Goal: Information Seeking & Learning: Check status

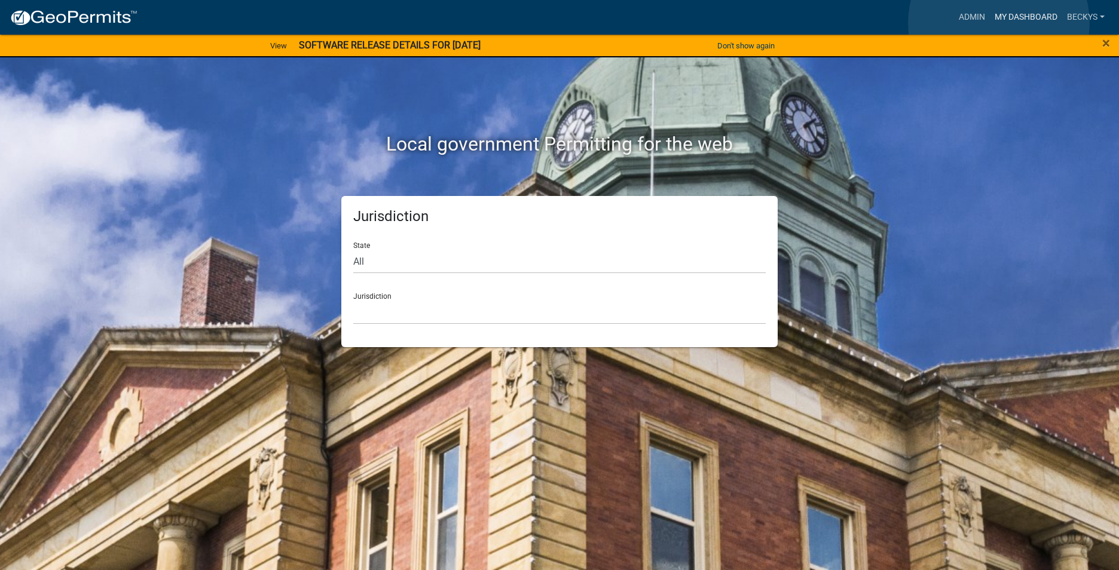
click at [998, 23] on link "My Dashboard" at bounding box center [1026, 17] width 72 height 23
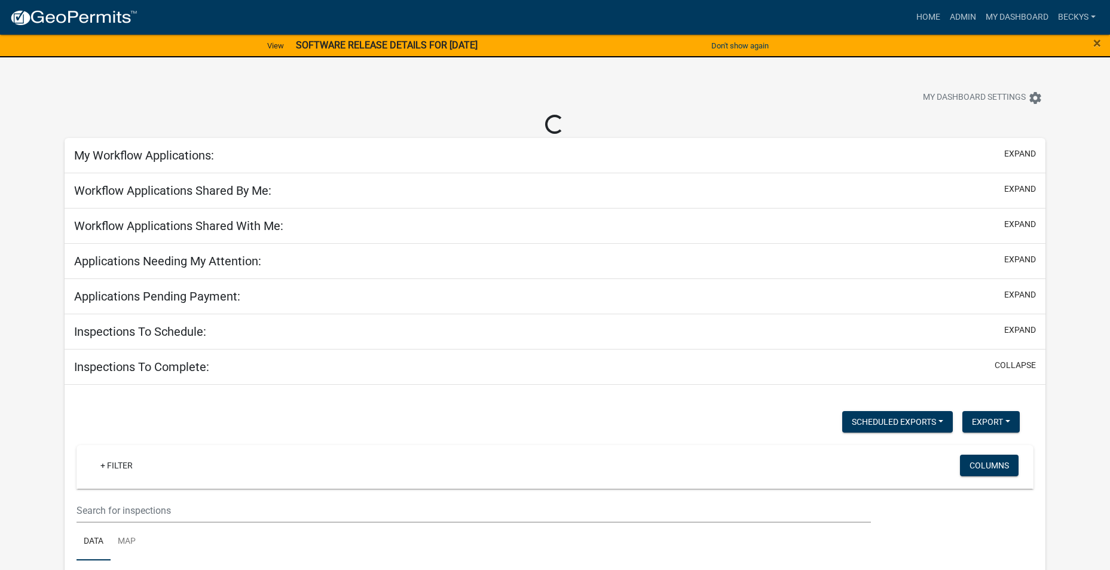
select select "3: 100"
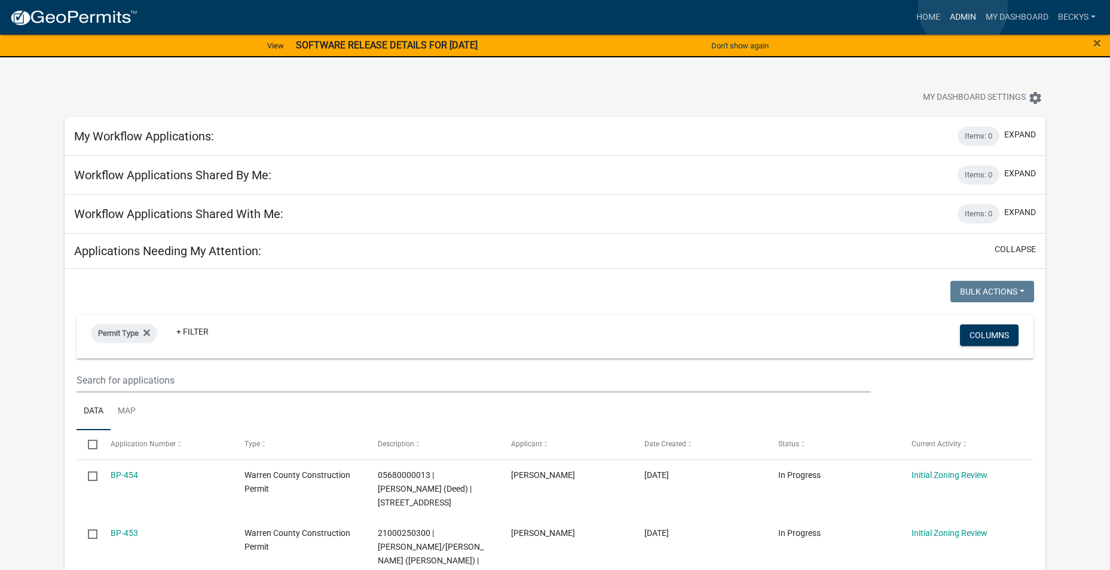
click at [963, 8] on link "Admin" at bounding box center [963, 17] width 36 height 23
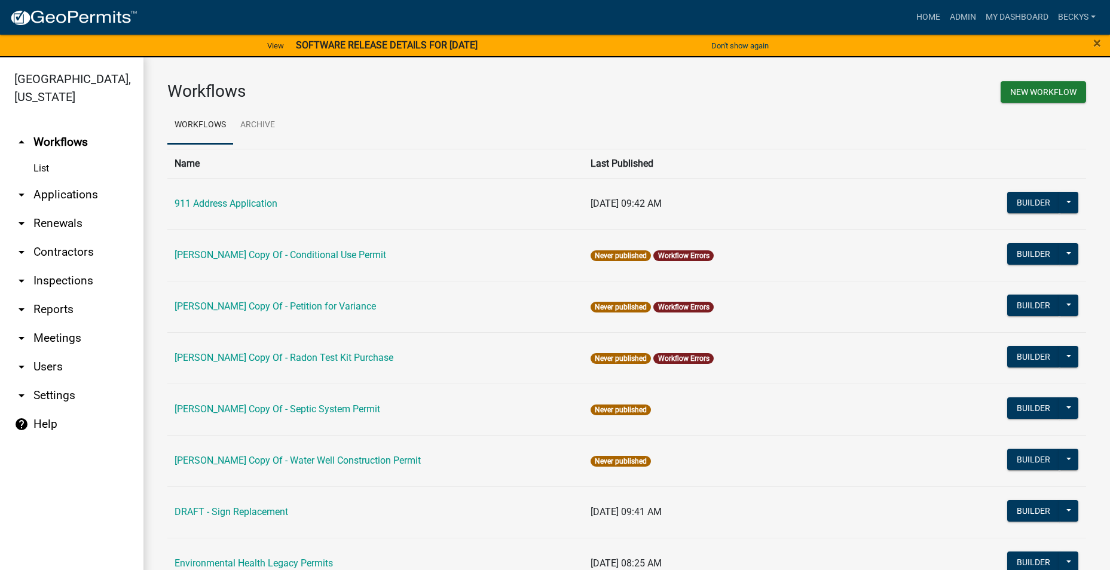
click at [62, 181] on link "arrow_drop_down Applications" at bounding box center [71, 195] width 143 height 29
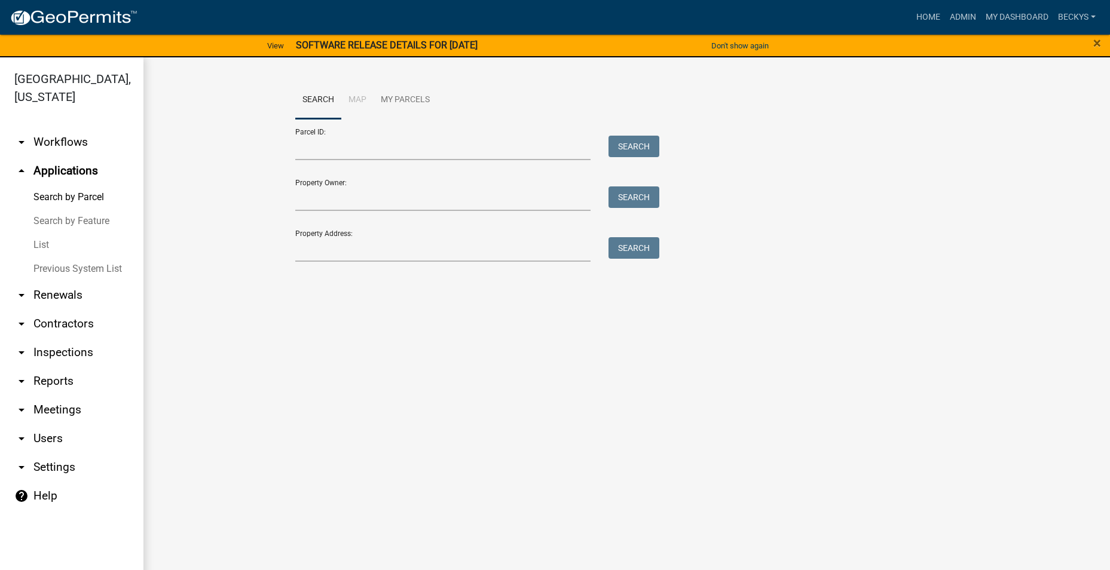
click at [44, 233] on link "List" at bounding box center [71, 245] width 143 height 24
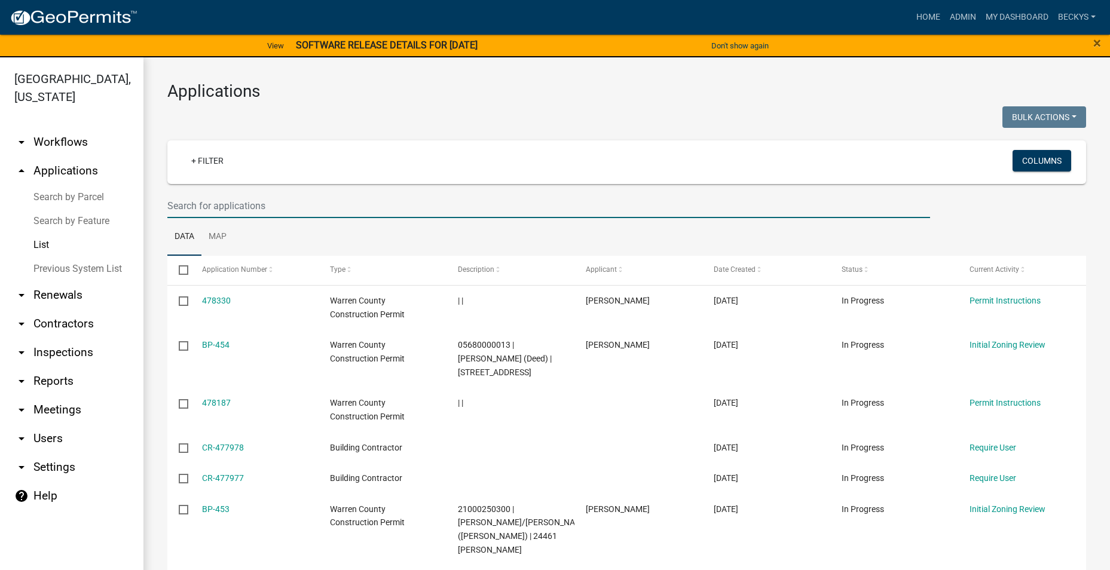
click at [175, 205] on input "text" at bounding box center [548, 206] width 763 height 25
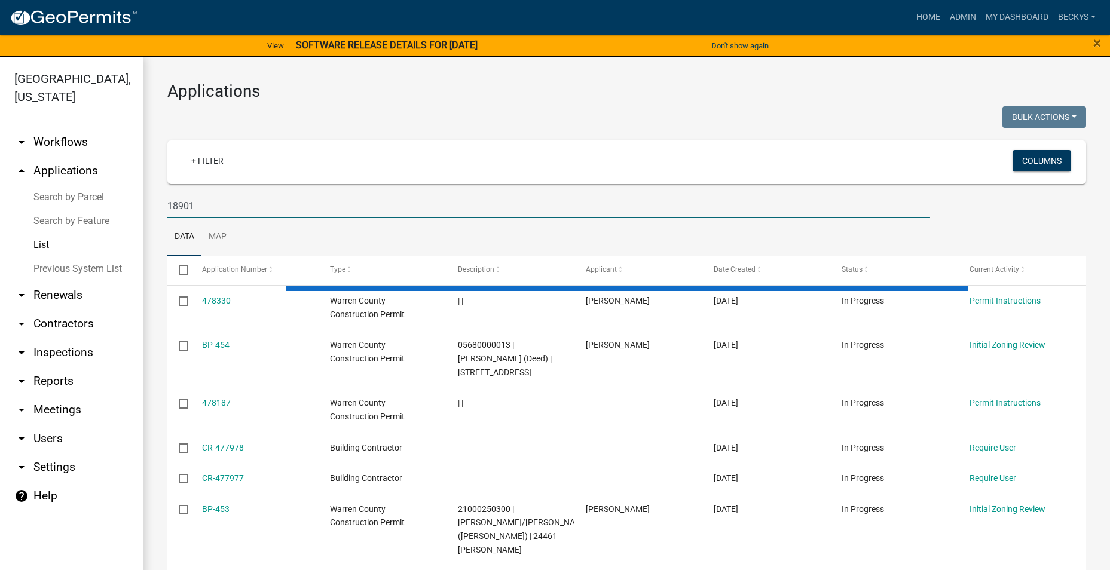
type input "18901"
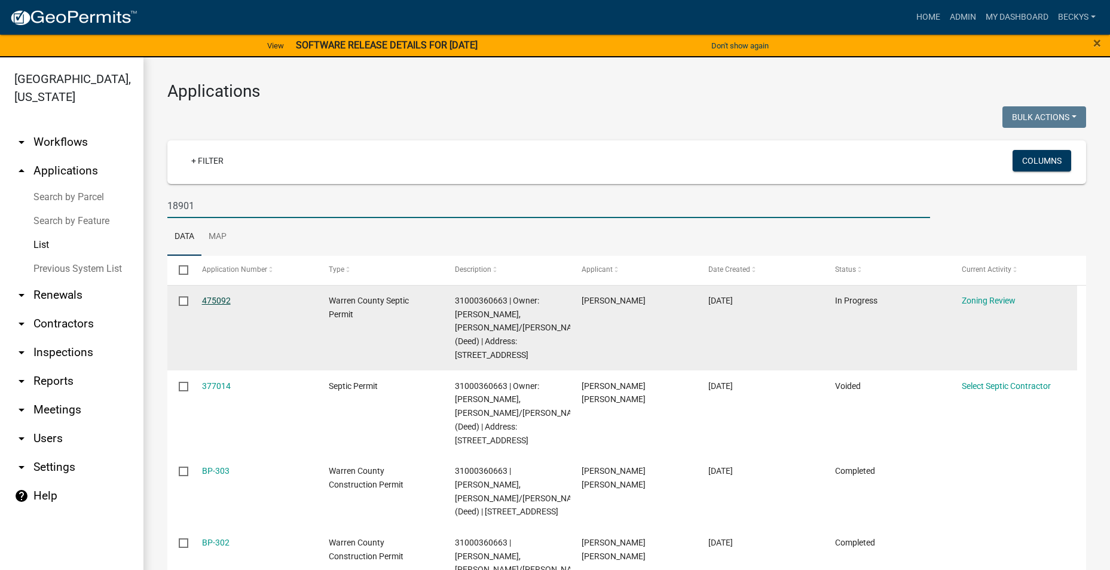
click at [216, 296] on link "475092" at bounding box center [216, 301] width 29 height 10
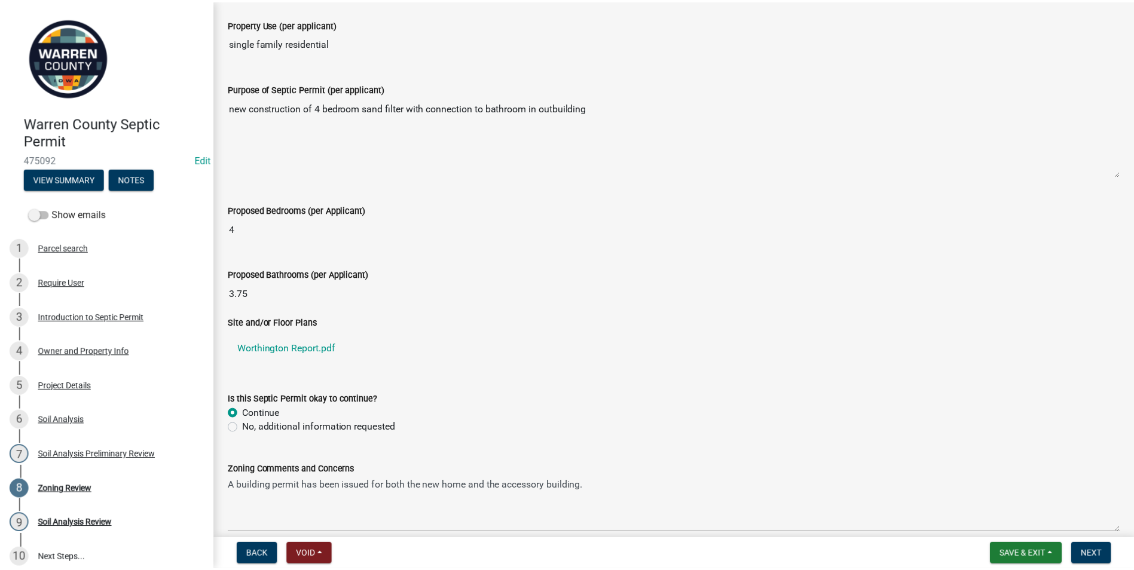
scroll to position [354, 0]
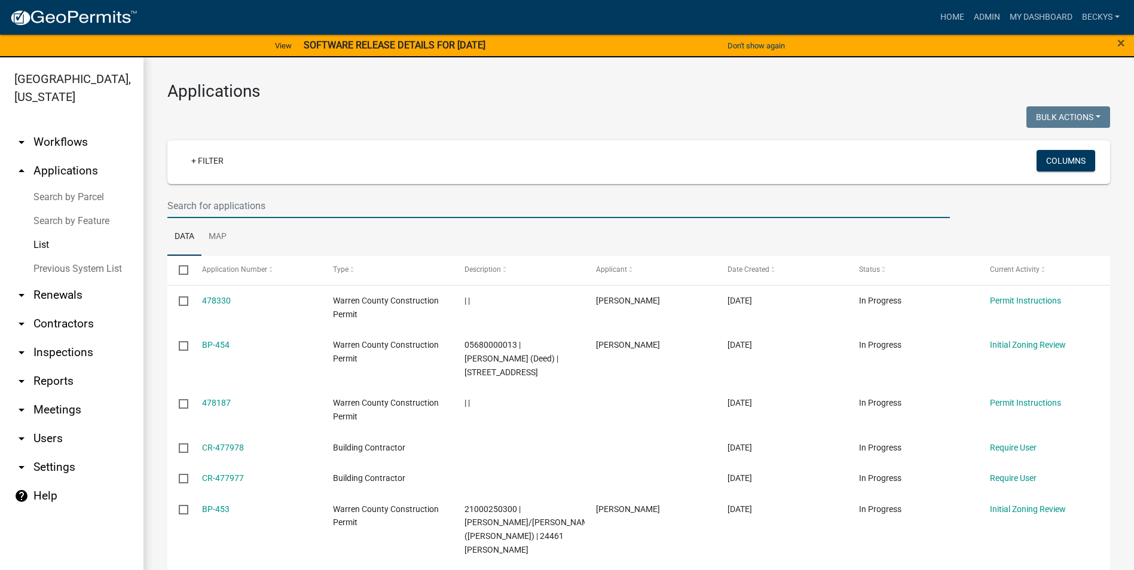
click at [172, 209] on input "text" at bounding box center [558, 206] width 783 height 25
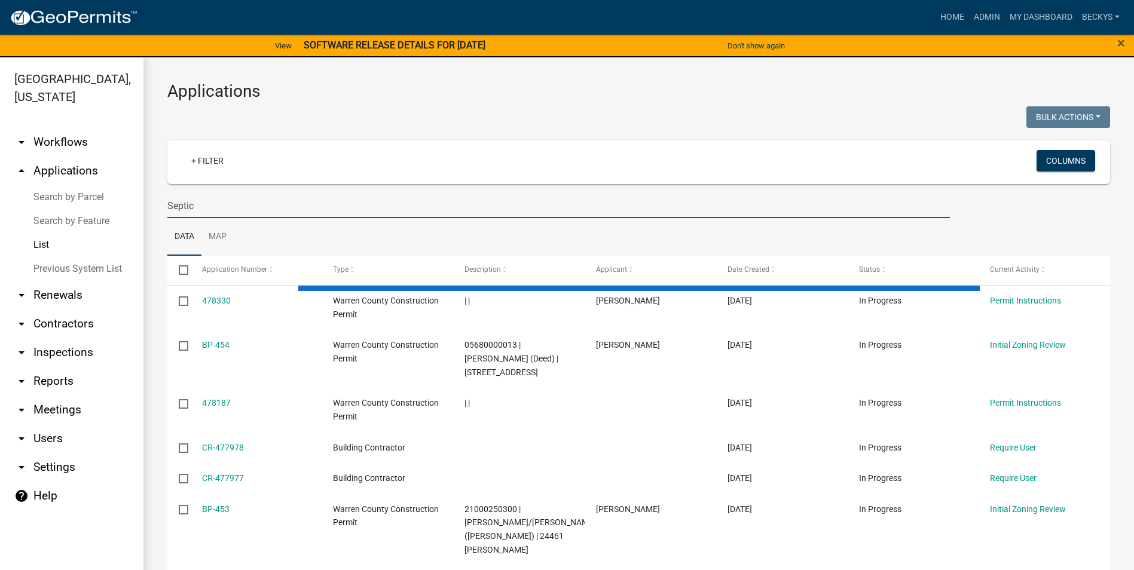
type input "Septic"
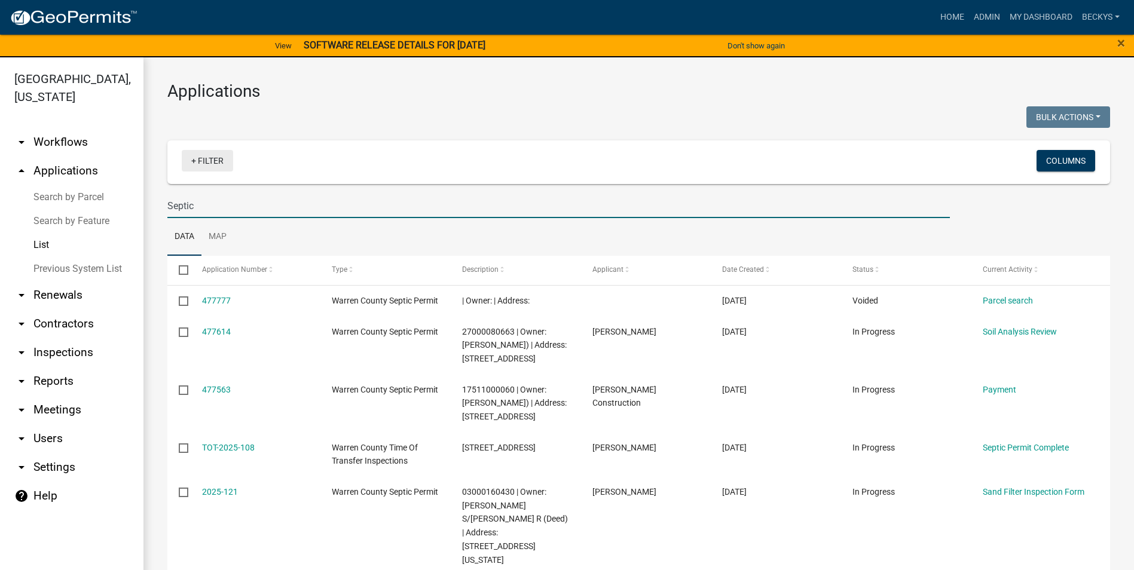
click at [212, 158] on link "+ Filter" at bounding box center [207, 161] width 51 height 22
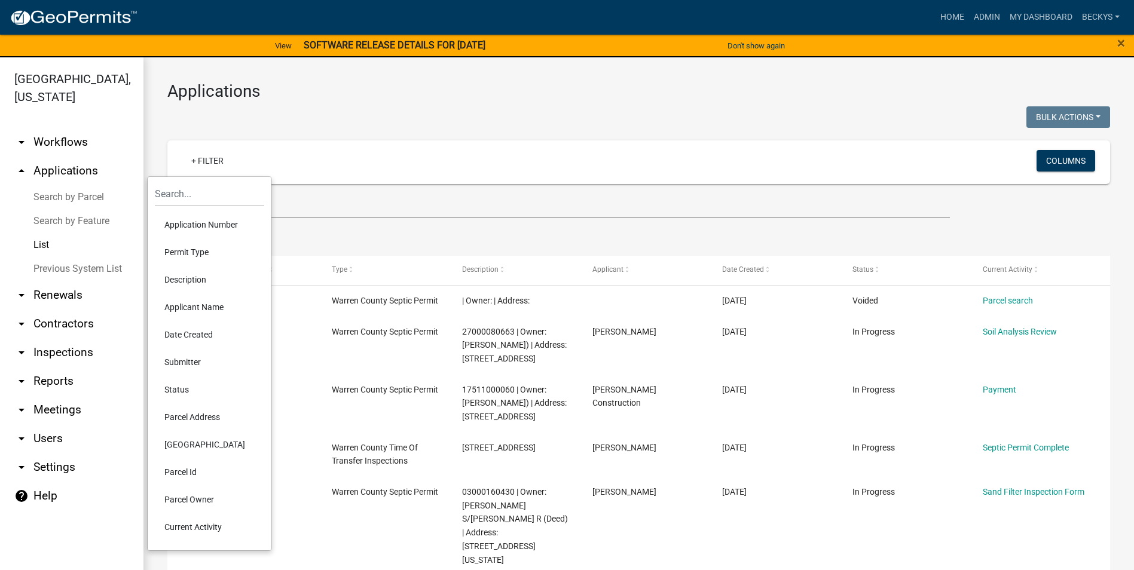
click at [196, 251] on li "Permit Type" at bounding box center [209, 253] width 109 height 28
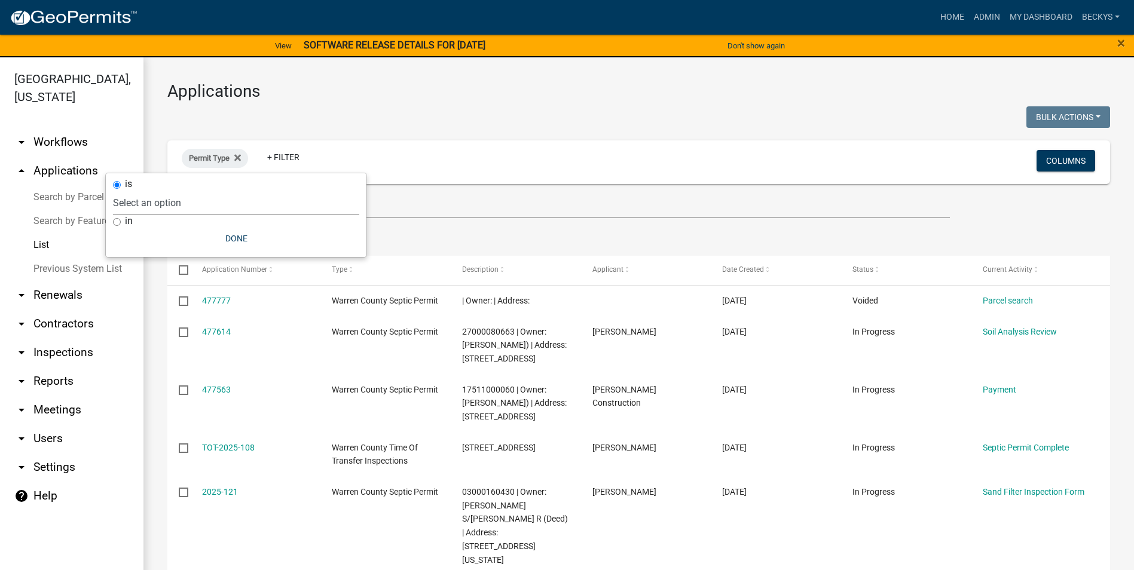
click at [119, 203] on select "Select an option 911 Address Application Boone Copy Of - Conditional Use Permit…" at bounding box center [236, 203] width 246 height 25
click at [398, 112] on div at bounding box center [398, 118] width 481 height 25
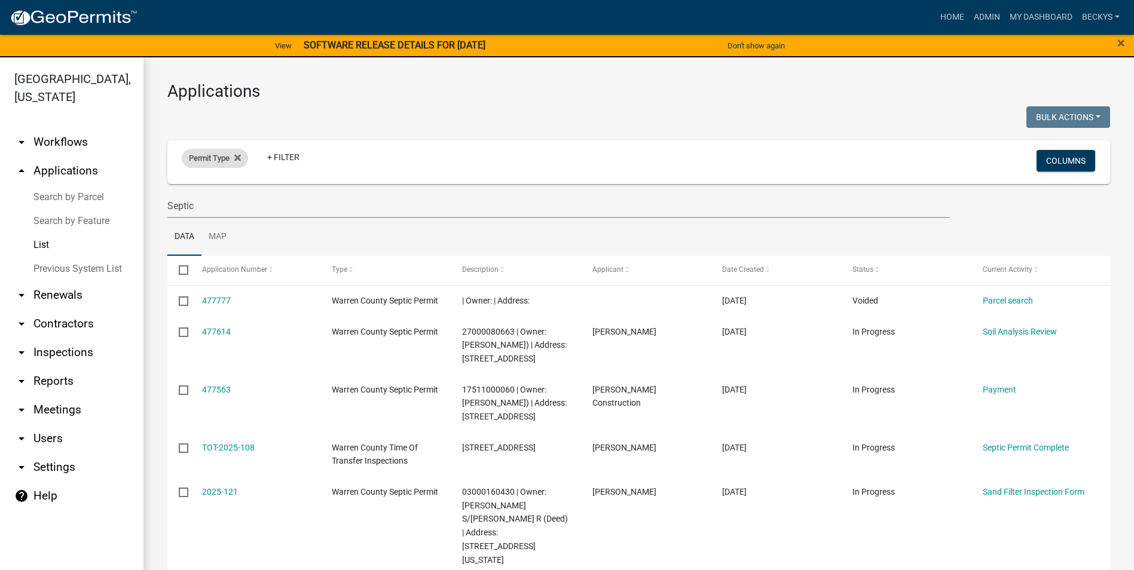
click at [207, 160] on span "Permit Type" at bounding box center [209, 158] width 41 height 9
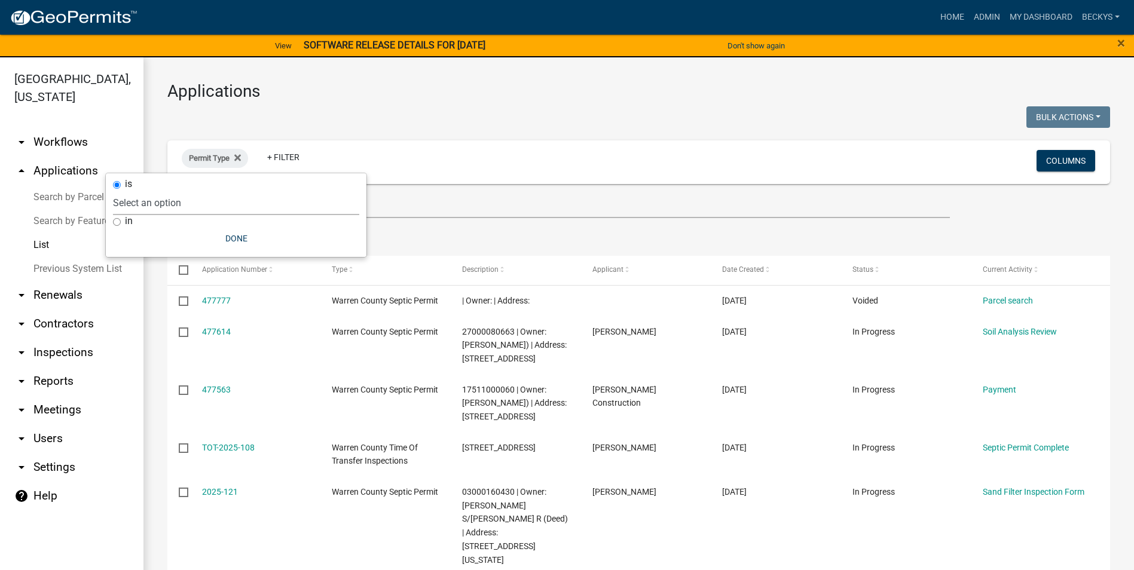
click at [129, 205] on select "Select an option 911 Address Application Boone Copy Of - Conditional Use Permit…" at bounding box center [236, 203] width 246 height 25
select select "33da926b-b685-4059-9aa9-7b5bf60de91a"
click at [168, 191] on select "Select an option 911 Address Application Boone Copy Of - Conditional Use Permit…" at bounding box center [236, 203] width 246 height 25
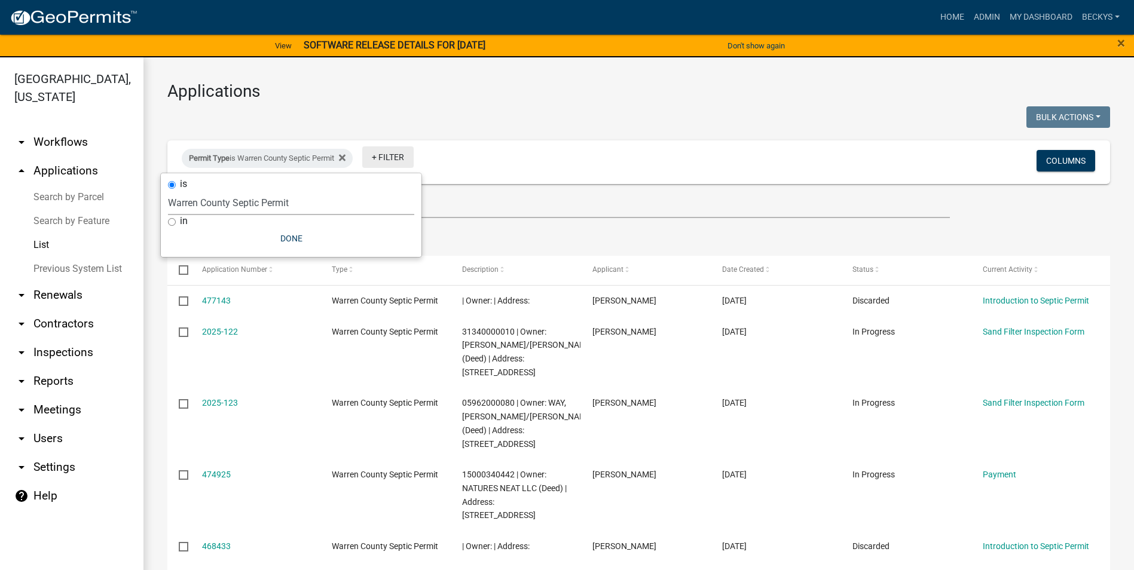
click at [390, 160] on link "+ Filter" at bounding box center [387, 157] width 51 height 22
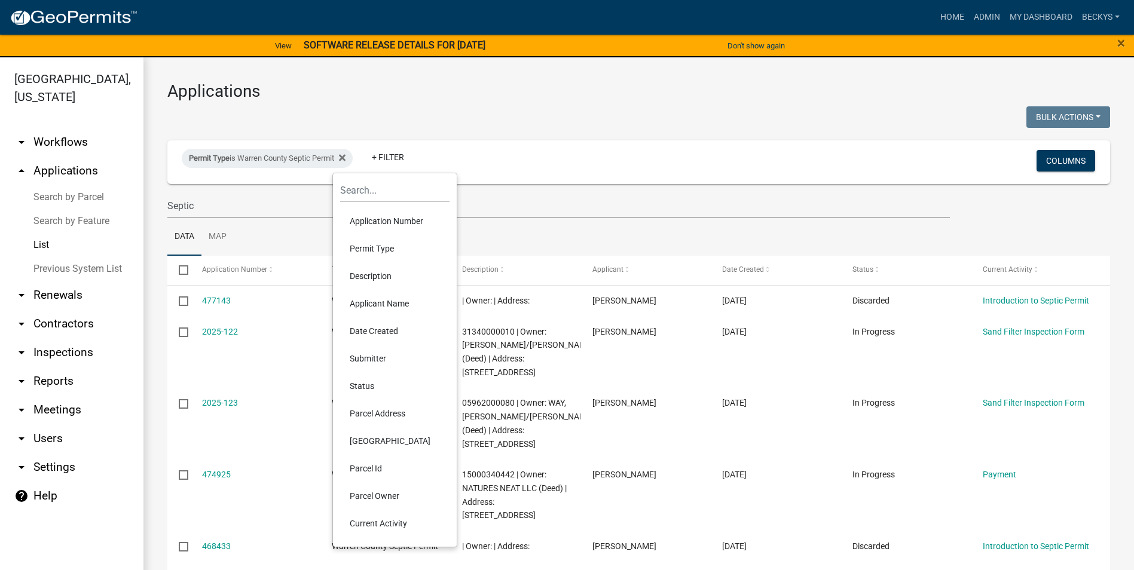
click at [394, 520] on li "Current Activity" at bounding box center [394, 524] width 109 height 28
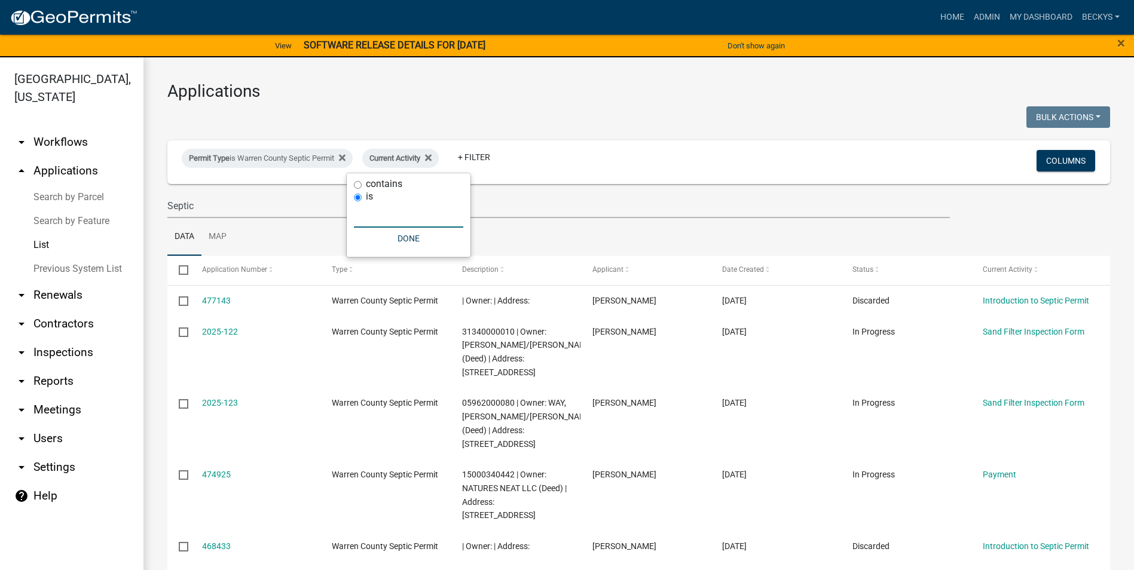
click at [361, 215] on input "text" at bounding box center [408, 215] width 109 height 25
type input "Zoning"
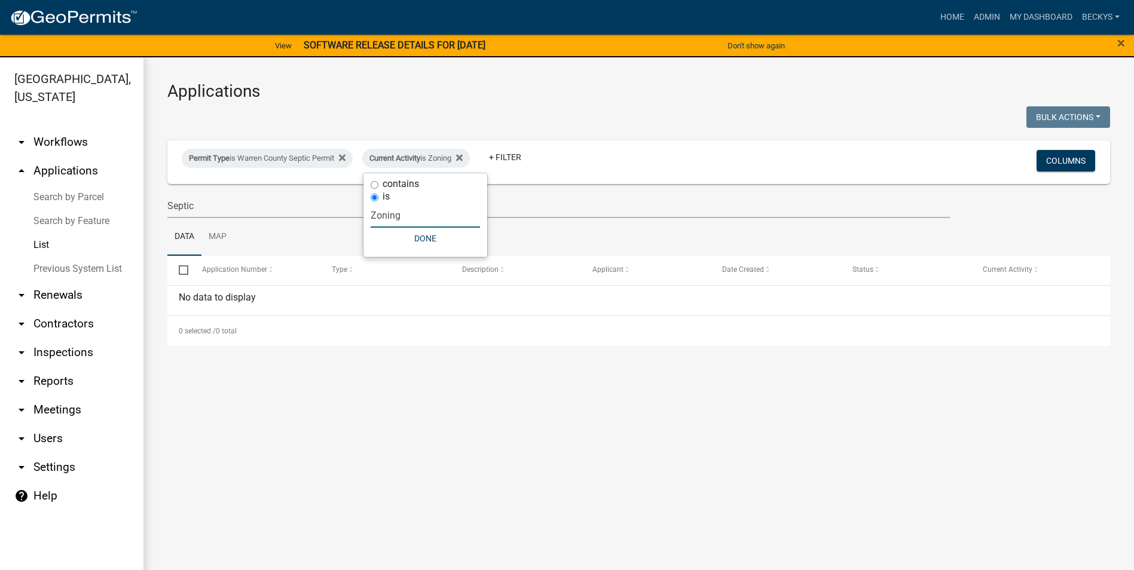
click at [372, 182] on input "contains" at bounding box center [375, 185] width 8 height 8
radio input "true"
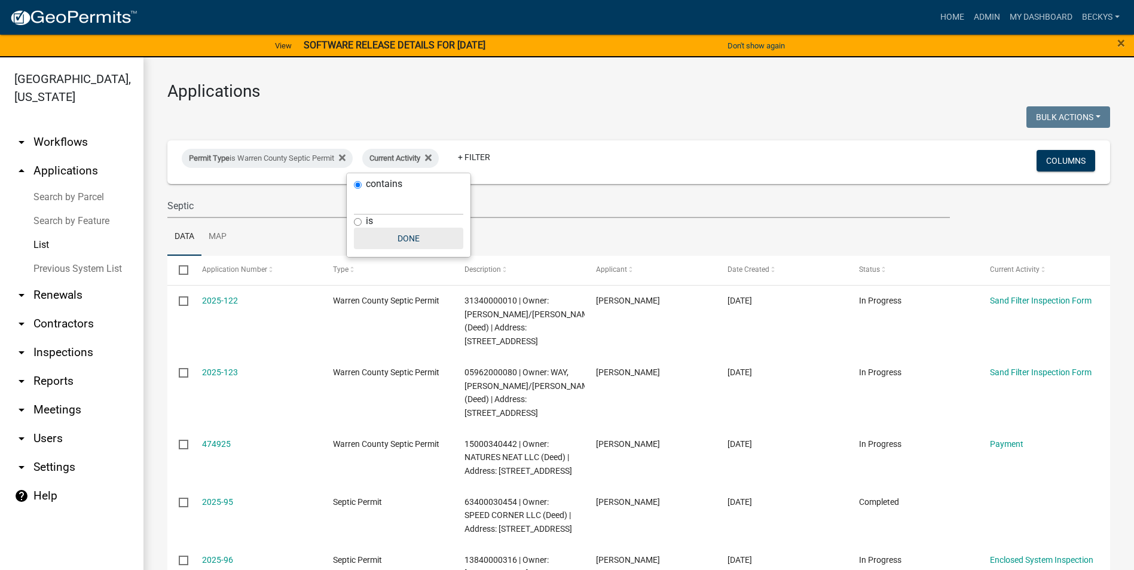
click at [404, 240] on button "Done" at bounding box center [408, 239] width 109 height 22
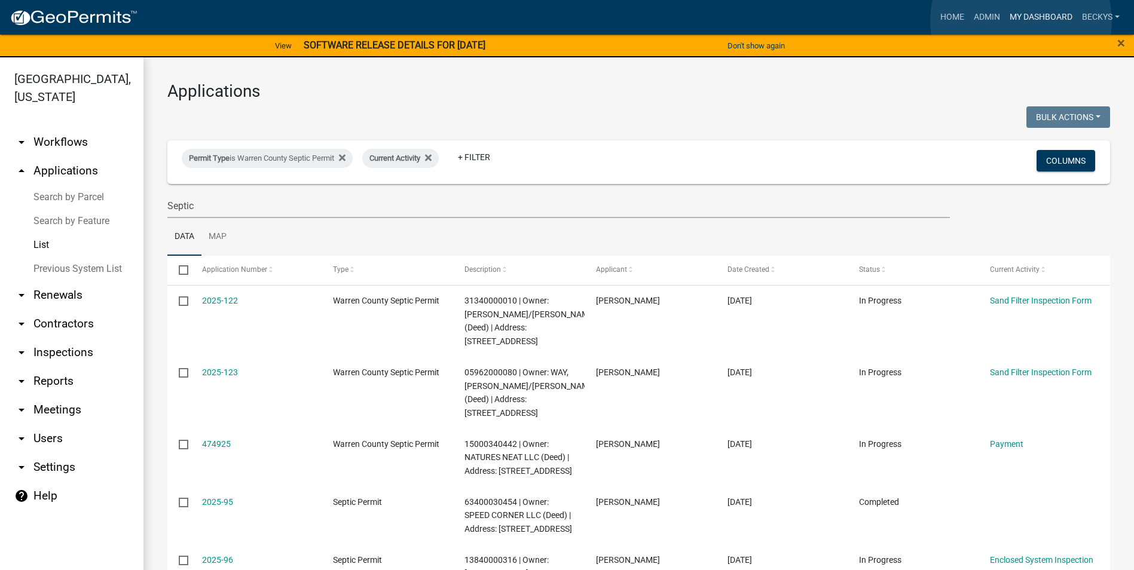
click at [1021, 21] on link "My Dashboard" at bounding box center [1041, 17] width 72 height 23
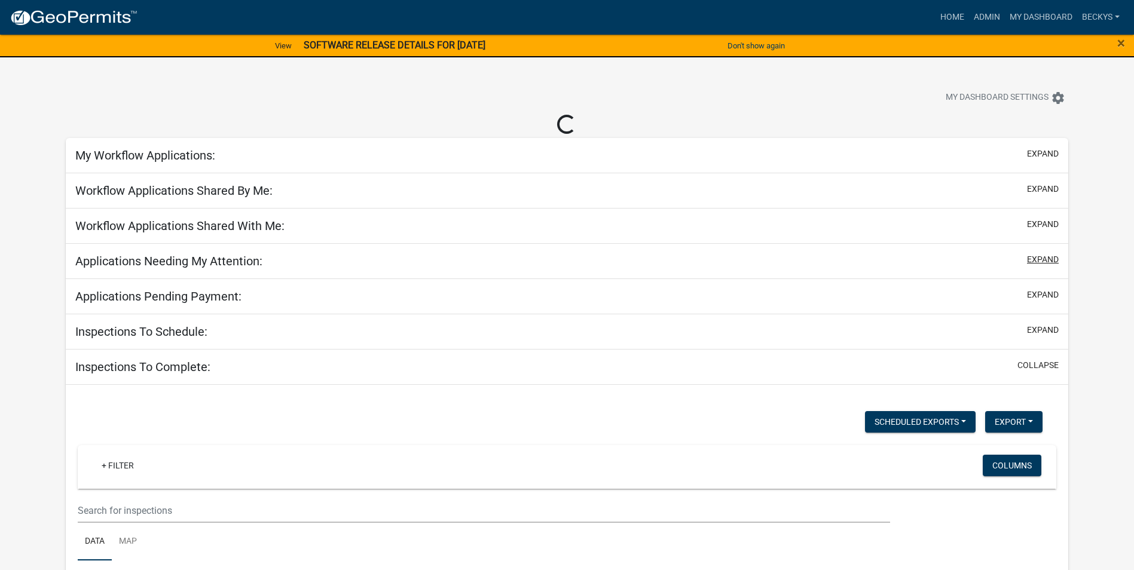
click at [1039, 255] on button "expand" at bounding box center [1043, 259] width 32 height 13
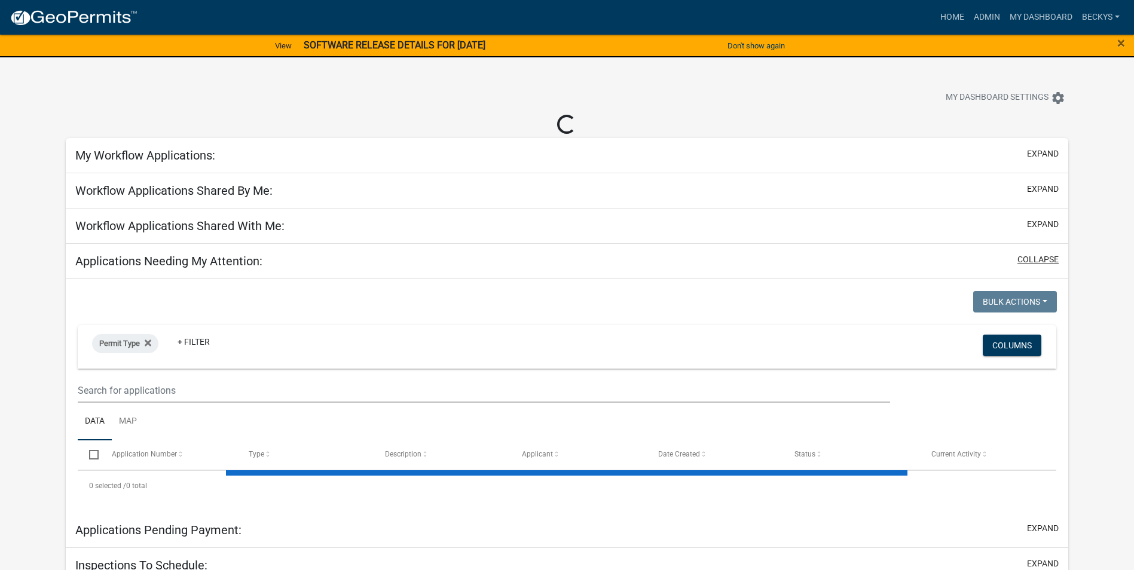
select select "3: 100"
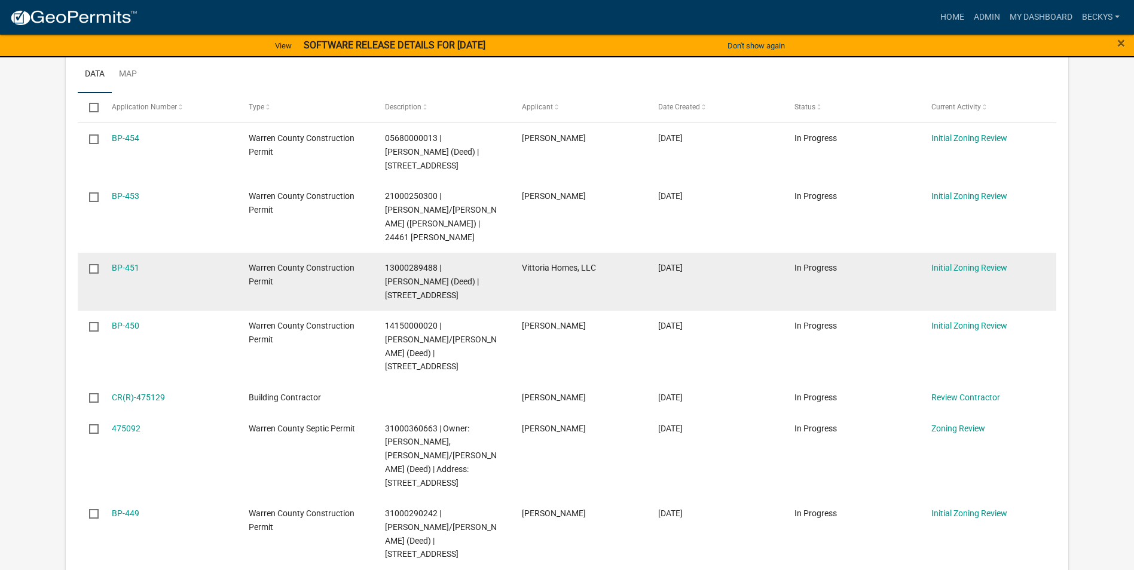
scroll to position [419, 0]
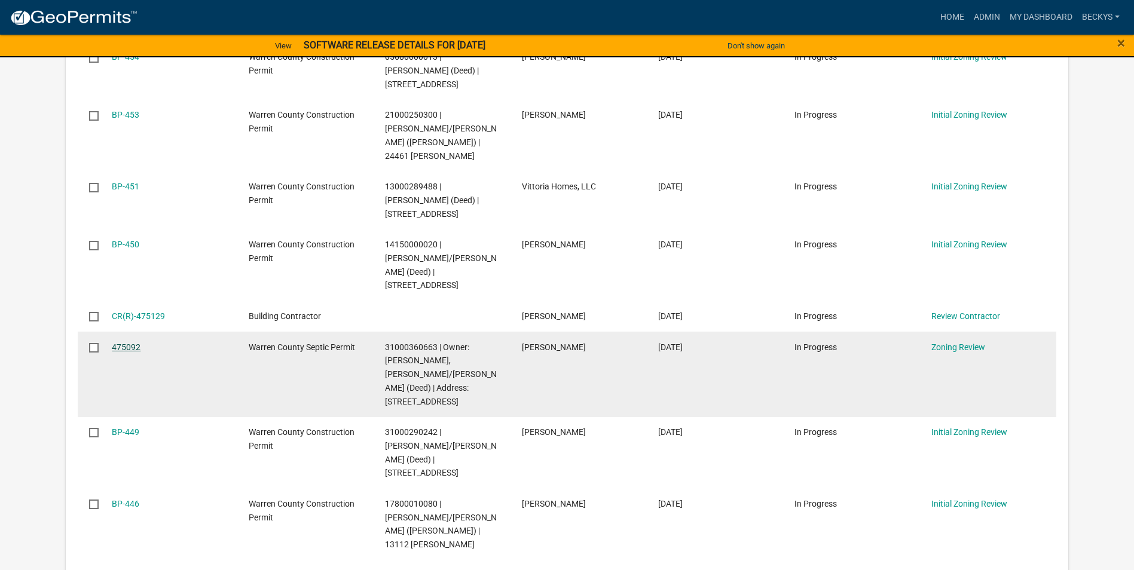
click at [121, 343] on link "475092" at bounding box center [126, 348] width 29 height 10
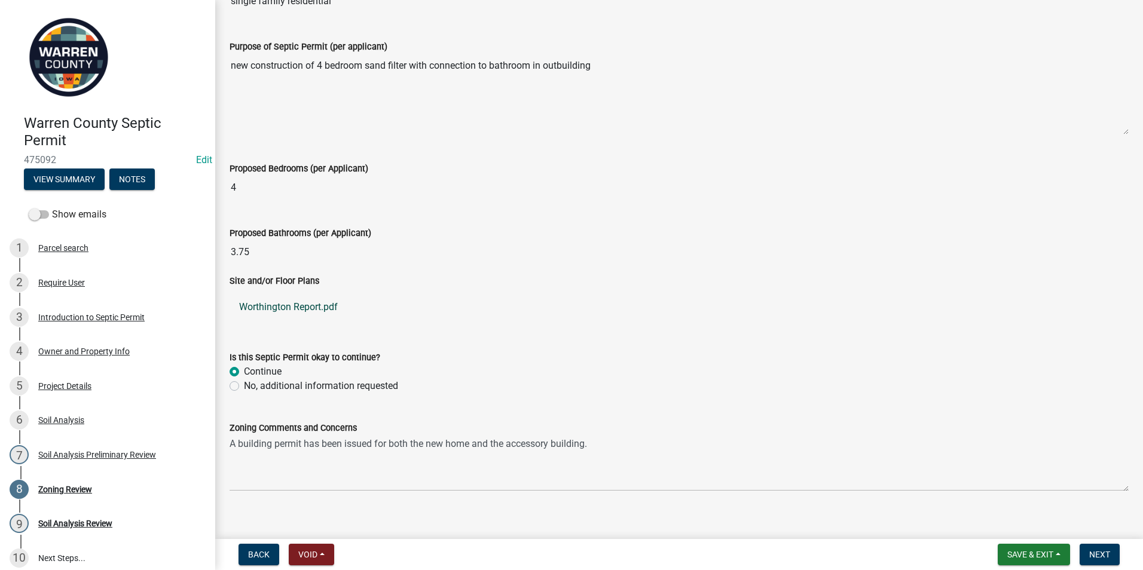
scroll to position [354, 0]
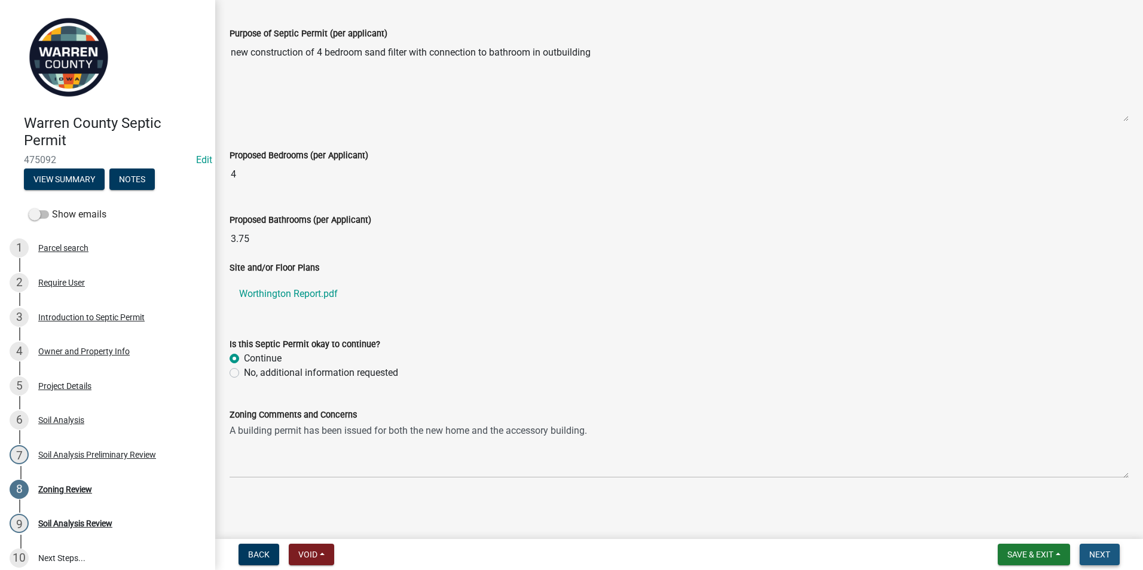
click at [1101, 552] on span "Next" at bounding box center [1099, 555] width 21 height 10
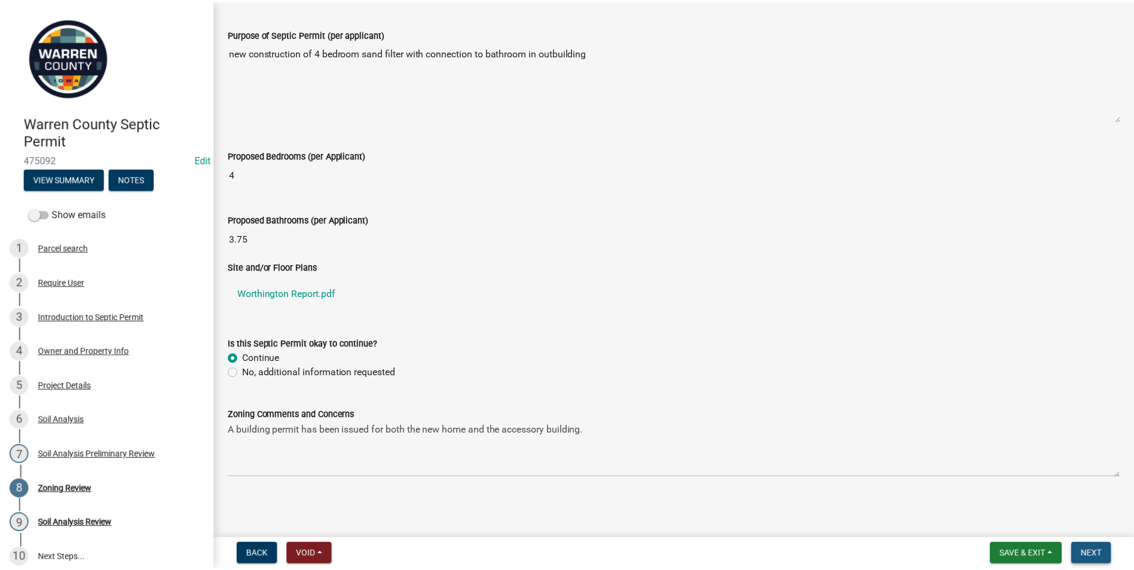
scroll to position [0, 0]
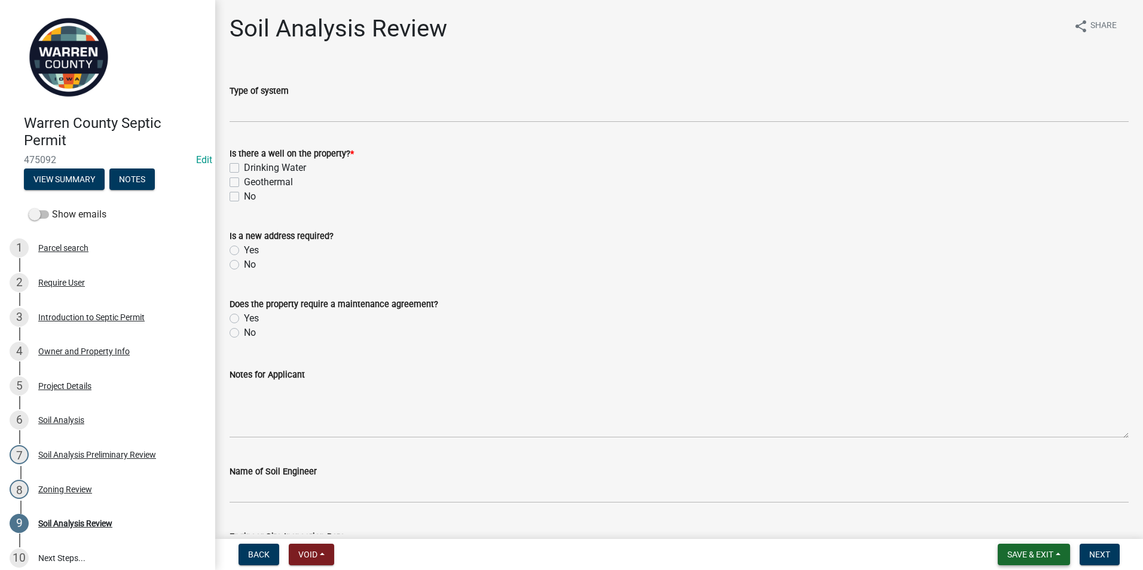
click at [1009, 554] on span "Save & Exit" at bounding box center [1030, 555] width 46 height 10
click at [992, 524] on button "Save & Exit" at bounding box center [1023, 523] width 96 height 29
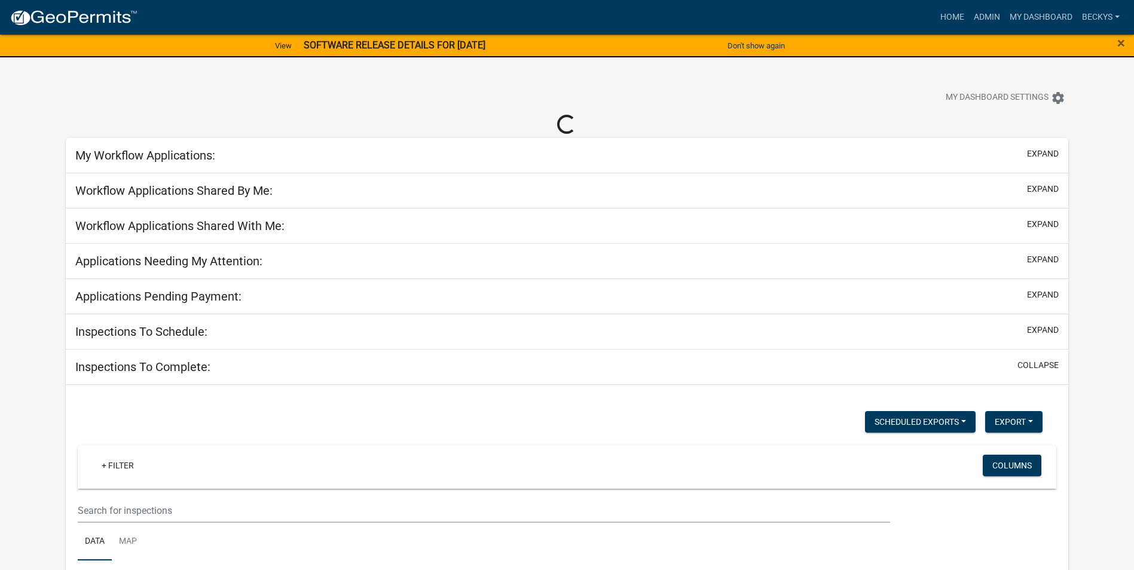
select select "3: 100"
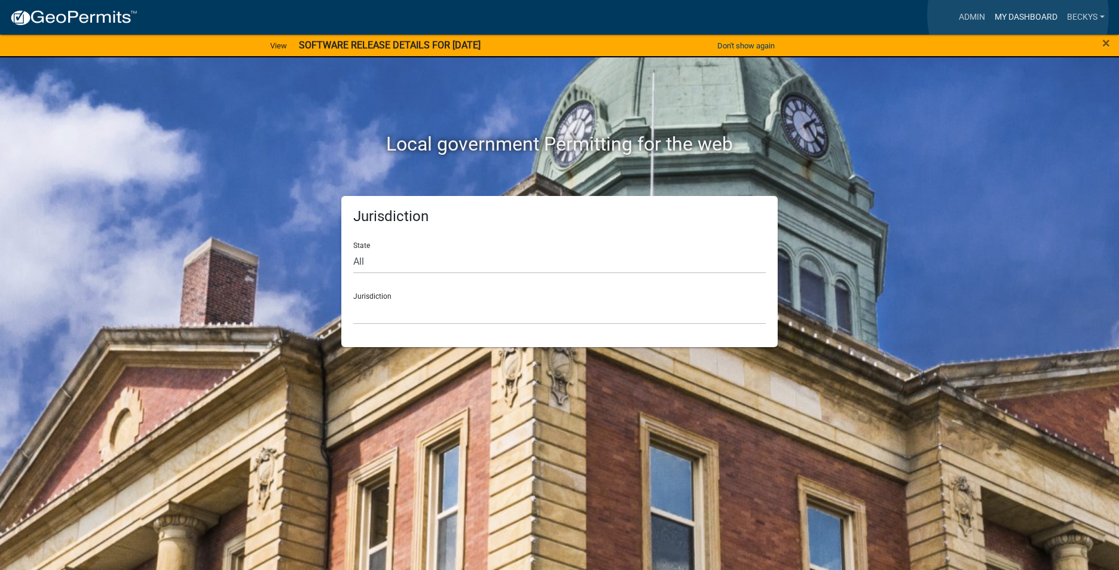
click at [1018, 14] on link "My Dashboard" at bounding box center [1026, 17] width 72 height 23
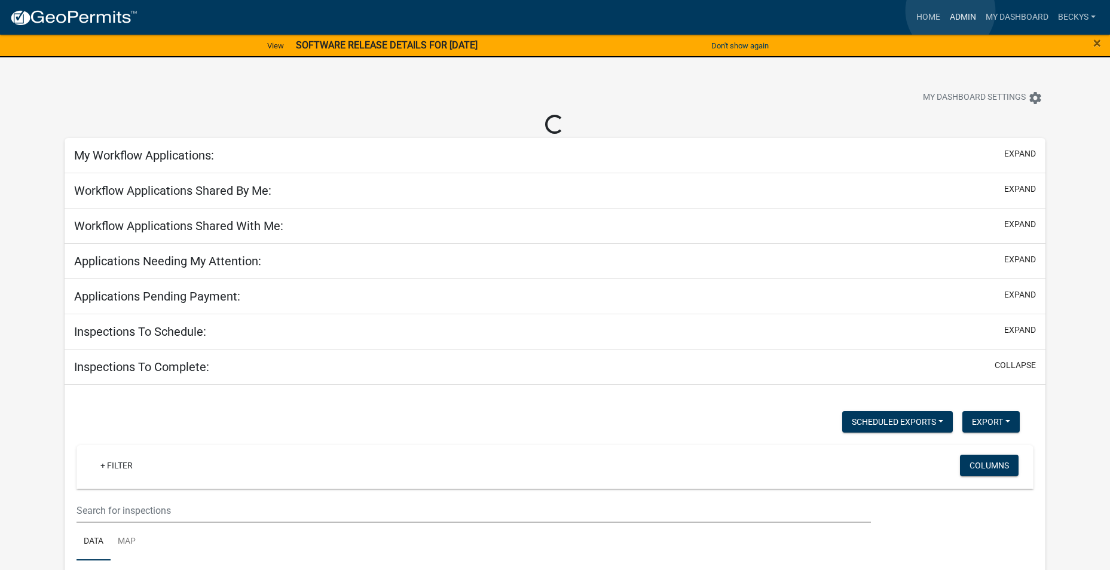
click at [951, 11] on link "Admin" at bounding box center [963, 17] width 36 height 23
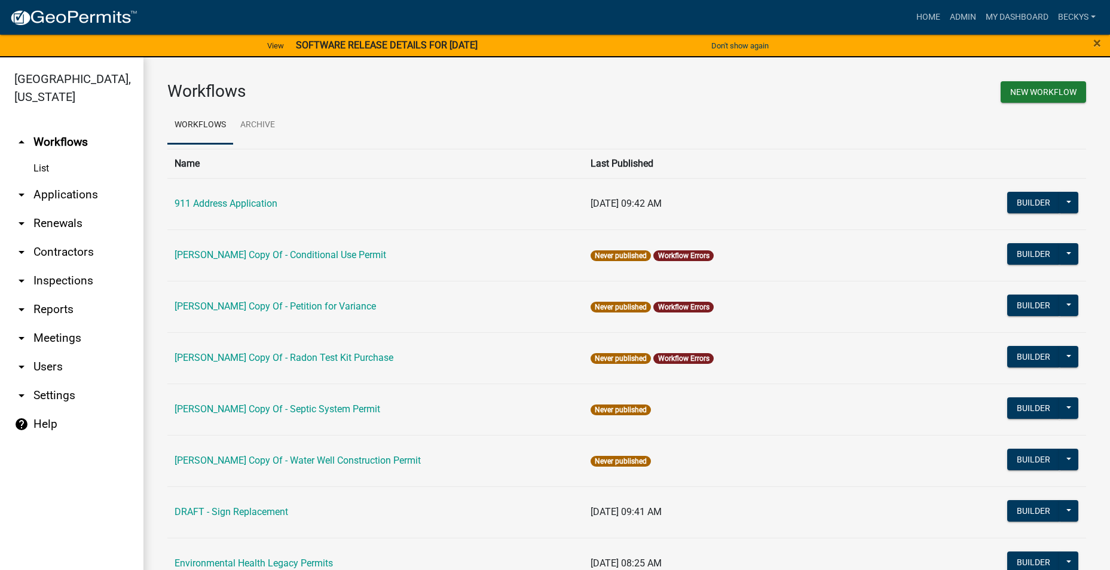
click at [57, 181] on link "arrow_drop_down Applications" at bounding box center [71, 195] width 143 height 29
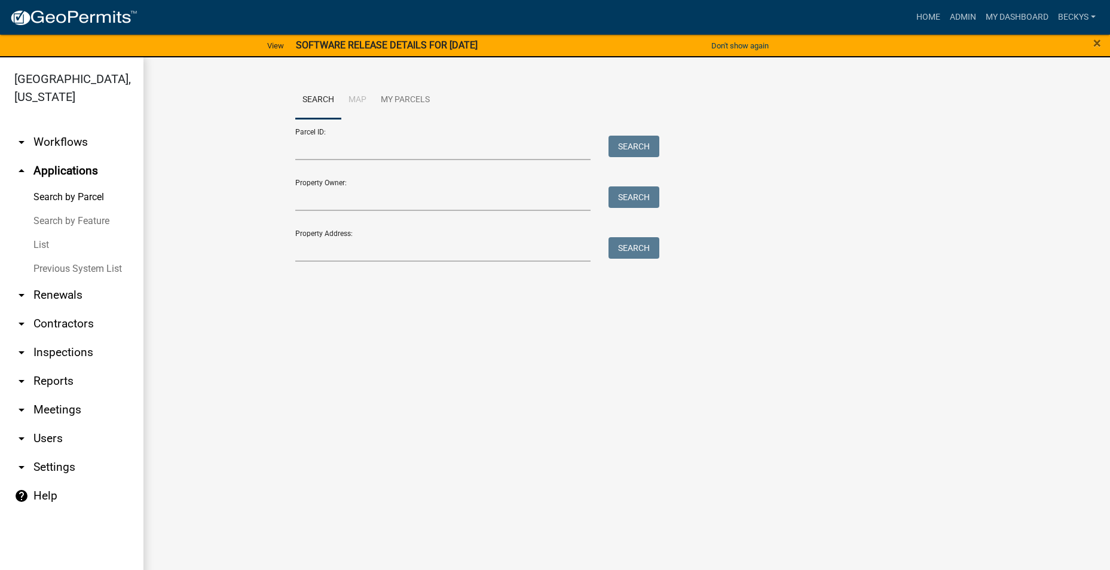
click at [33, 233] on link "List" at bounding box center [71, 245] width 143 height 24
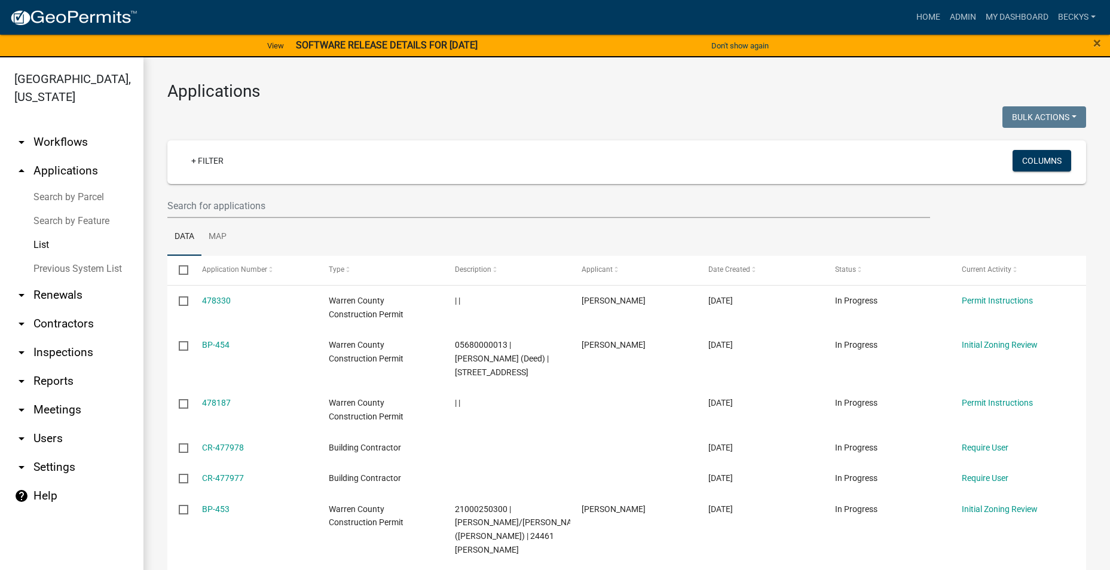
click at [44, 233] on link "List" at bounding box center [71, 245] width 143 height 24
click at [168, 207] on input "text" at bounding box center [548, 206] width 763 height 25
type input "18901"
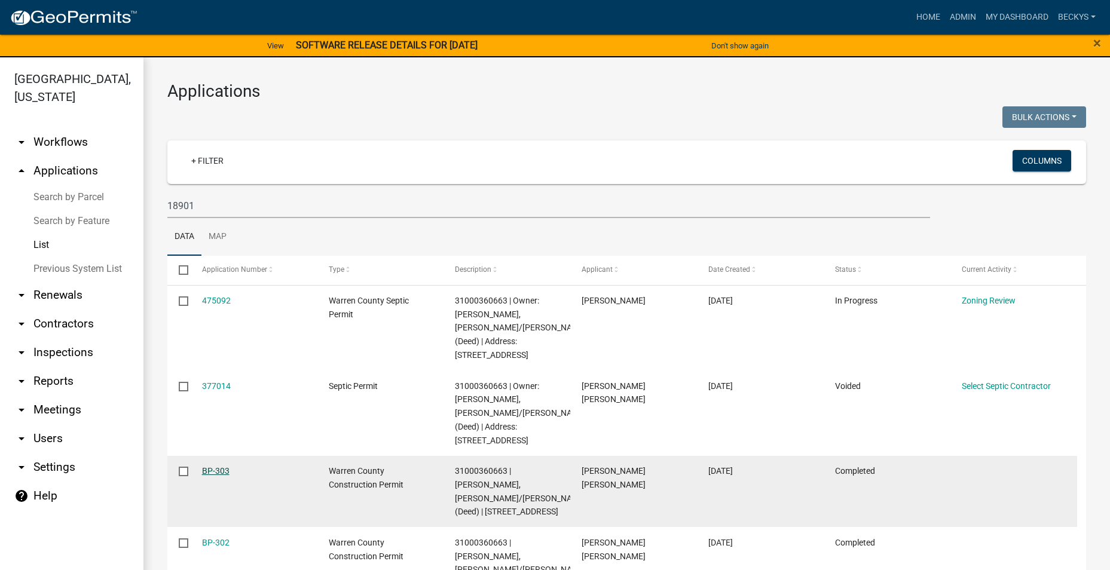
click at [208, 466] on link "BP-303" at bounding box center [216, 471] width 28 height 10
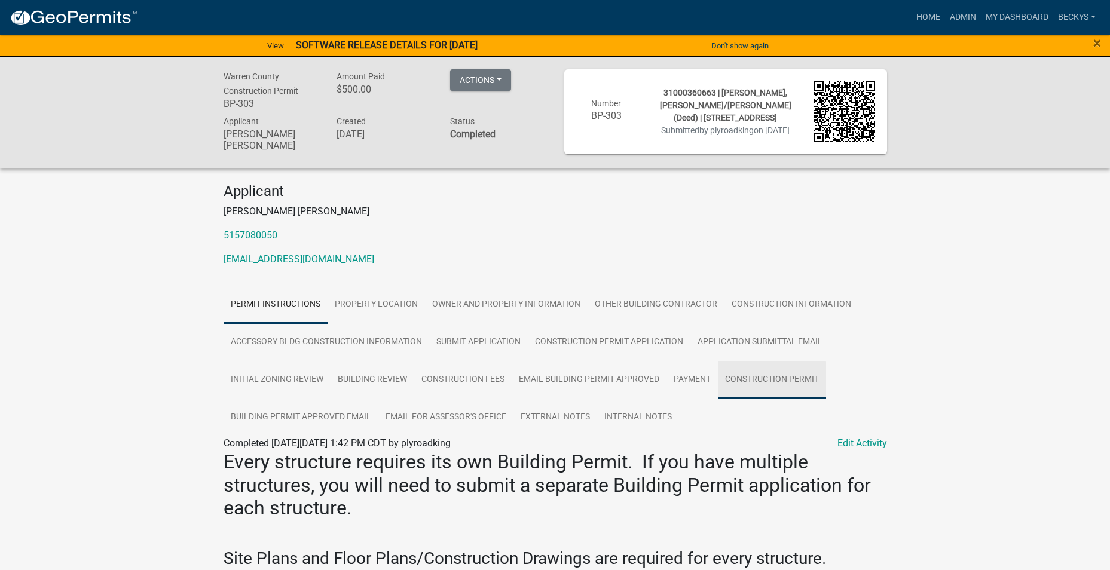
click at [727, 379] on link "Construction Permit" at bounding box center [772, 380] width 108 height 38
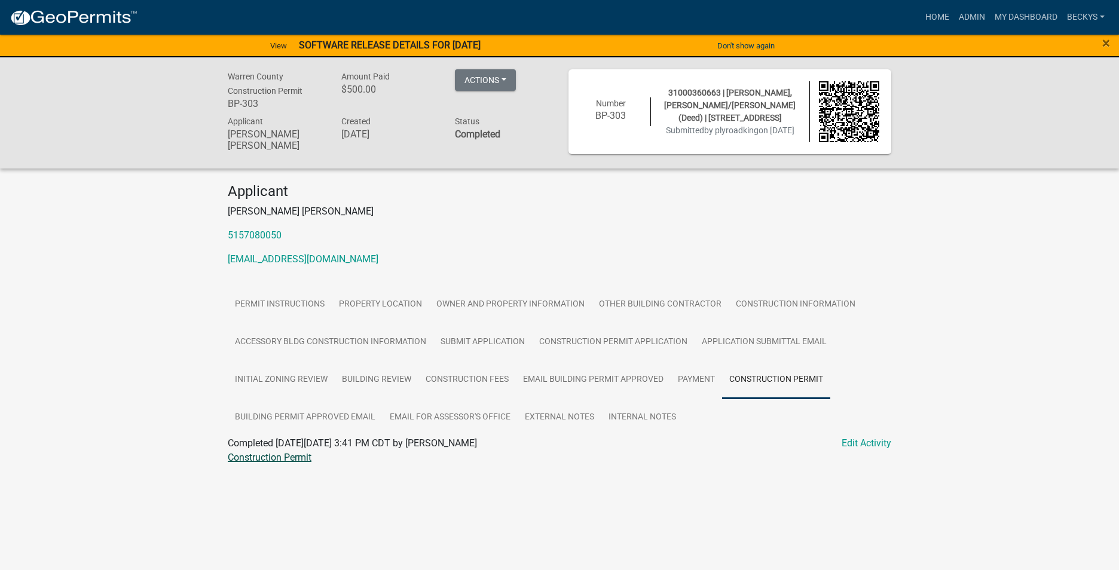
click at [291, 461] on link "Construction Permit" at bounding box center [270, 457] width 84 height 11
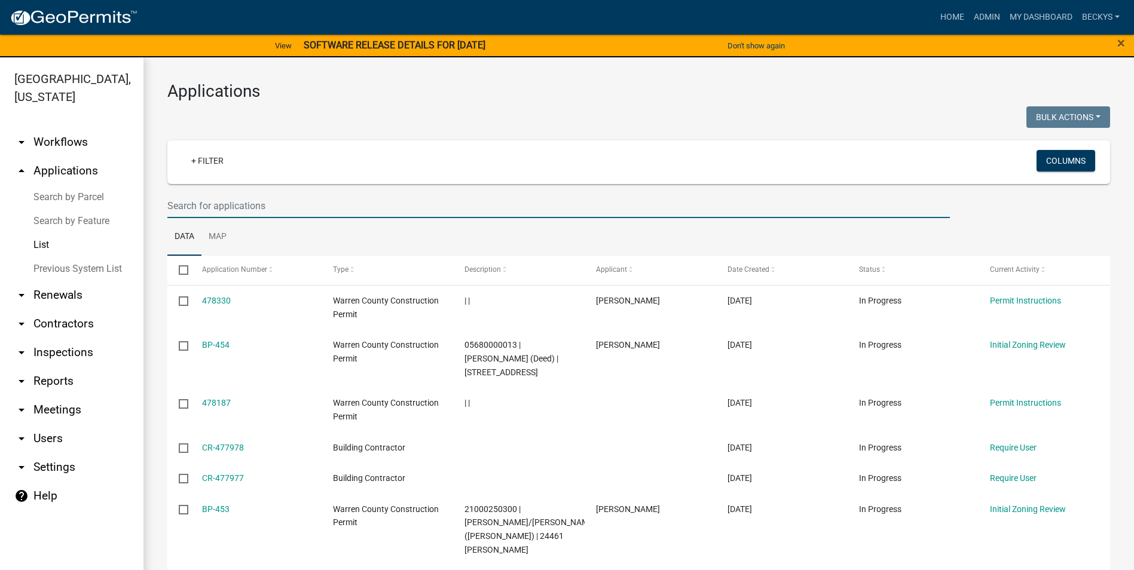
click at [174, 207] on input "text" at bounding box center [558, 206] width 783 height 25
type input "18901"
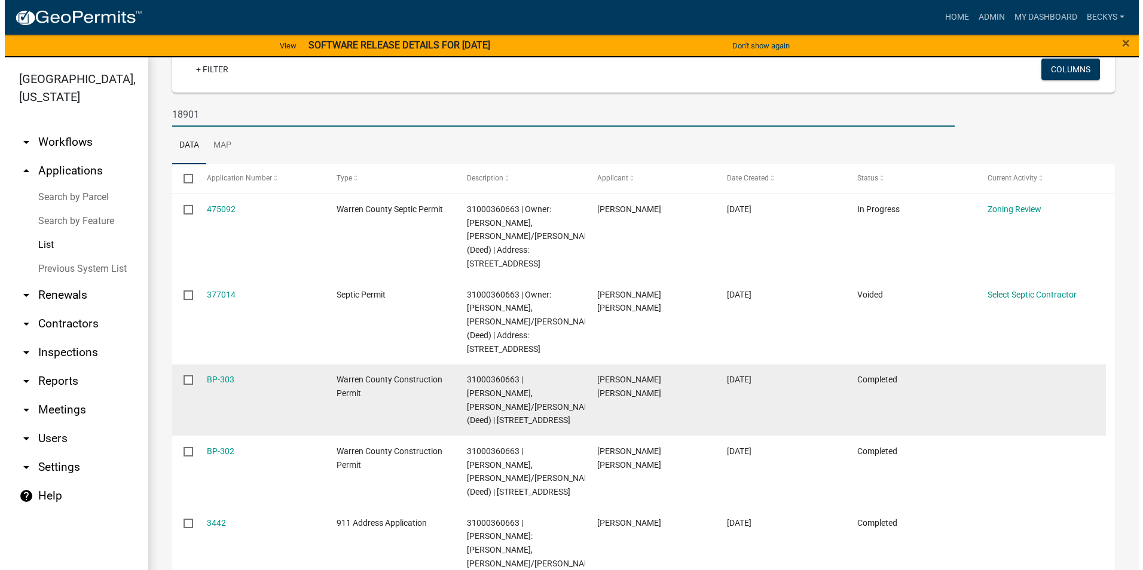
scroll to position [120, 0]
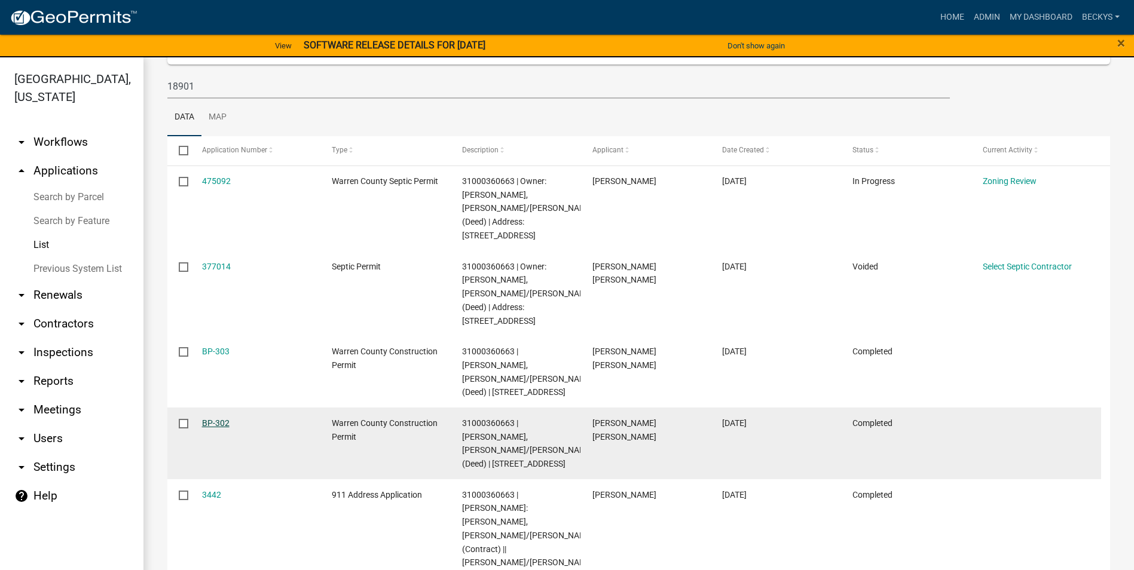
click at [213, 419] on link "BP-302" at bounding box center [216, 424] width 28 height 10
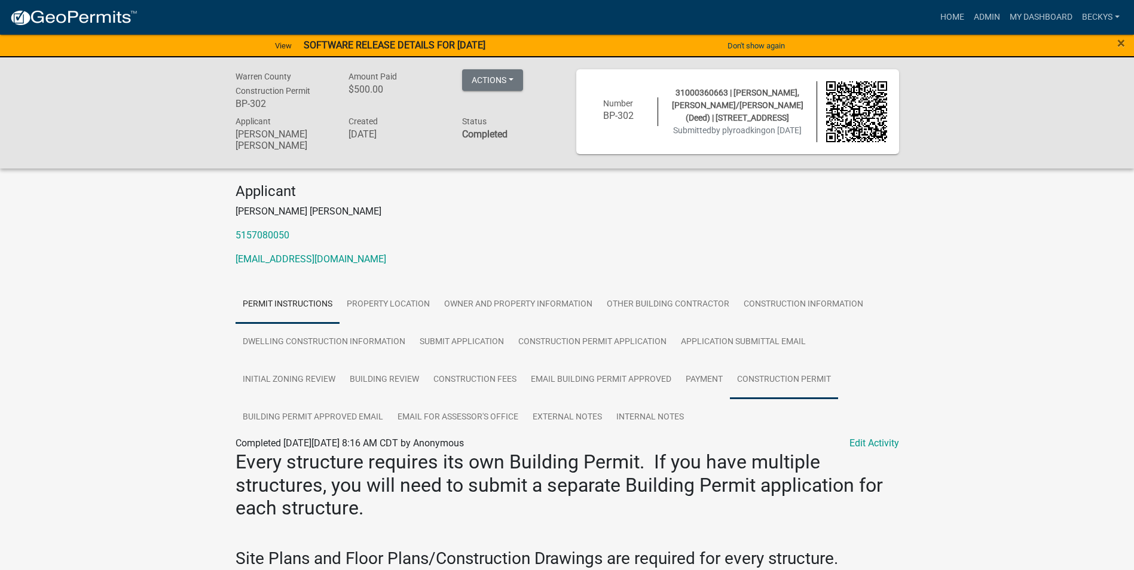
click at [795, 374] on link "Construction Permit" at bounding box center [784, 380] width 108 height 38
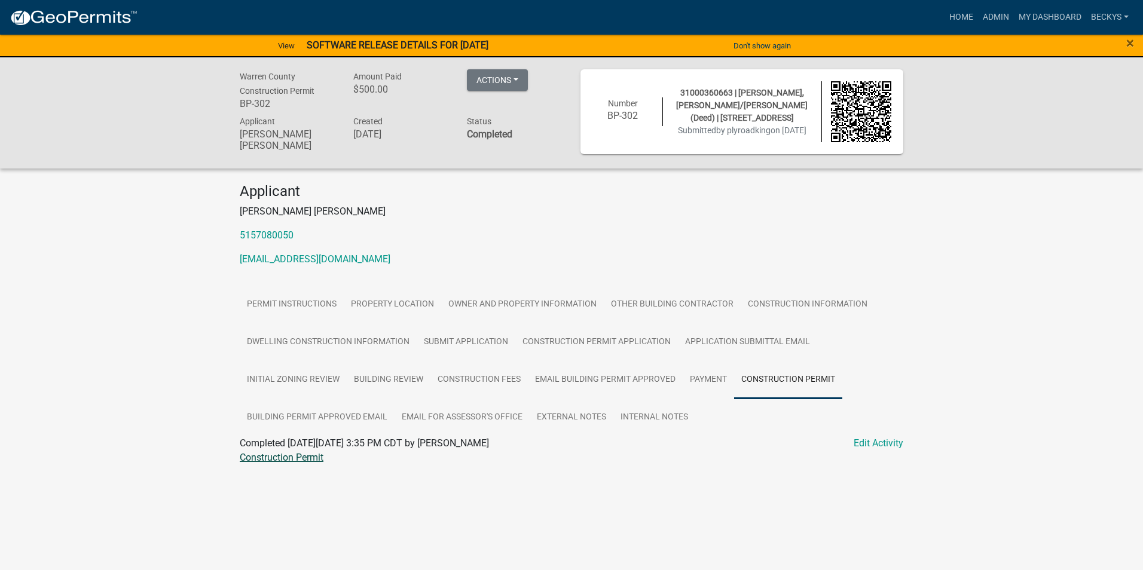
click at [279, 457] on link "Construction Permit" at bounding box center [282, 457] width 84 height 11
